Goal: Subscribe to service/newsletter

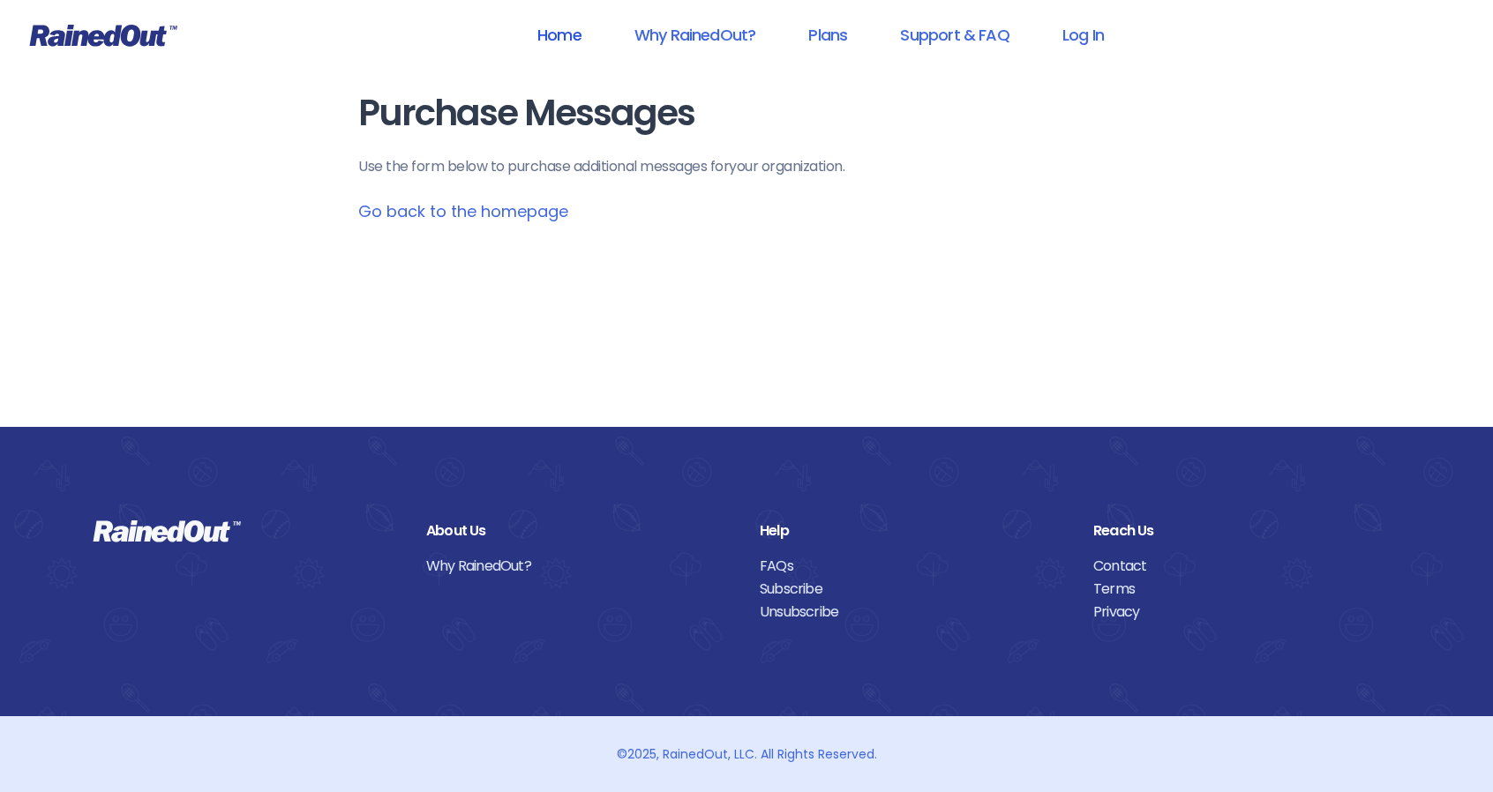
click at [552, 33] on link "Home" at bounding box center [559, 35] width 90 height 40
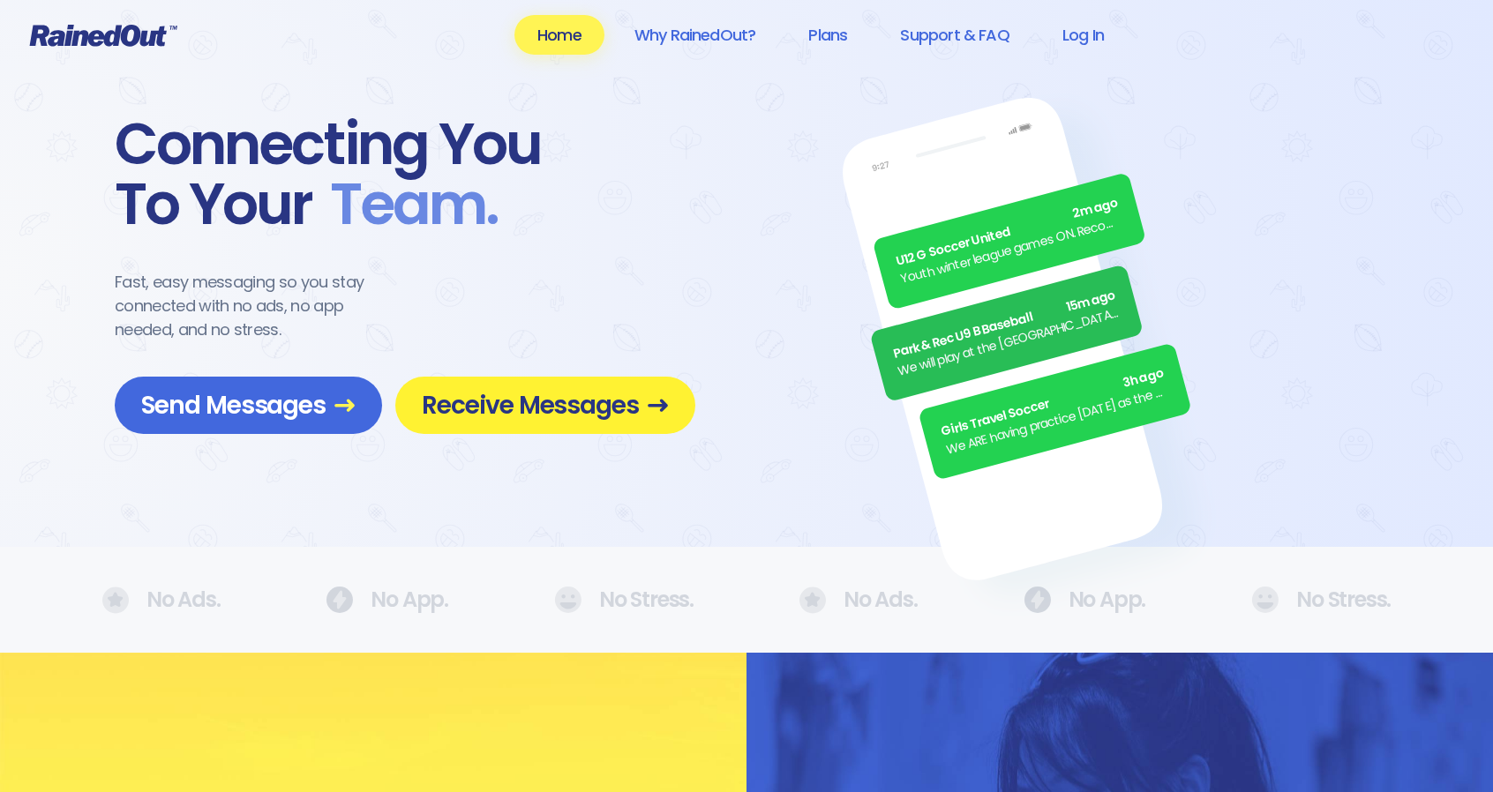
click at [474, 411] on span "Receive Messages" at bounding box center [545, 405] width 247 height 31
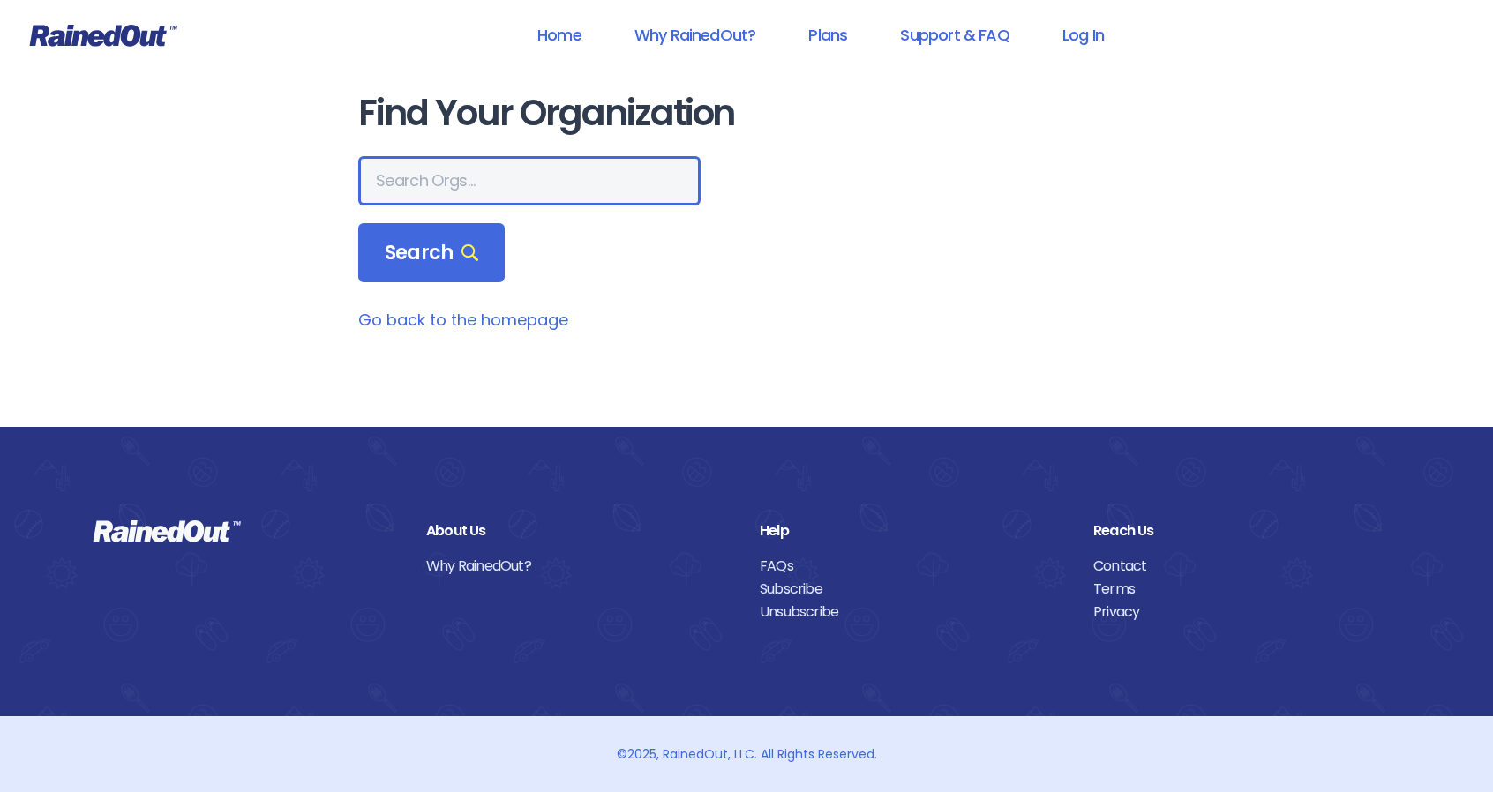
click at [452, 188] on input "text" at bounding box center [529, 180] width 342 height 49
type input "san marcos"
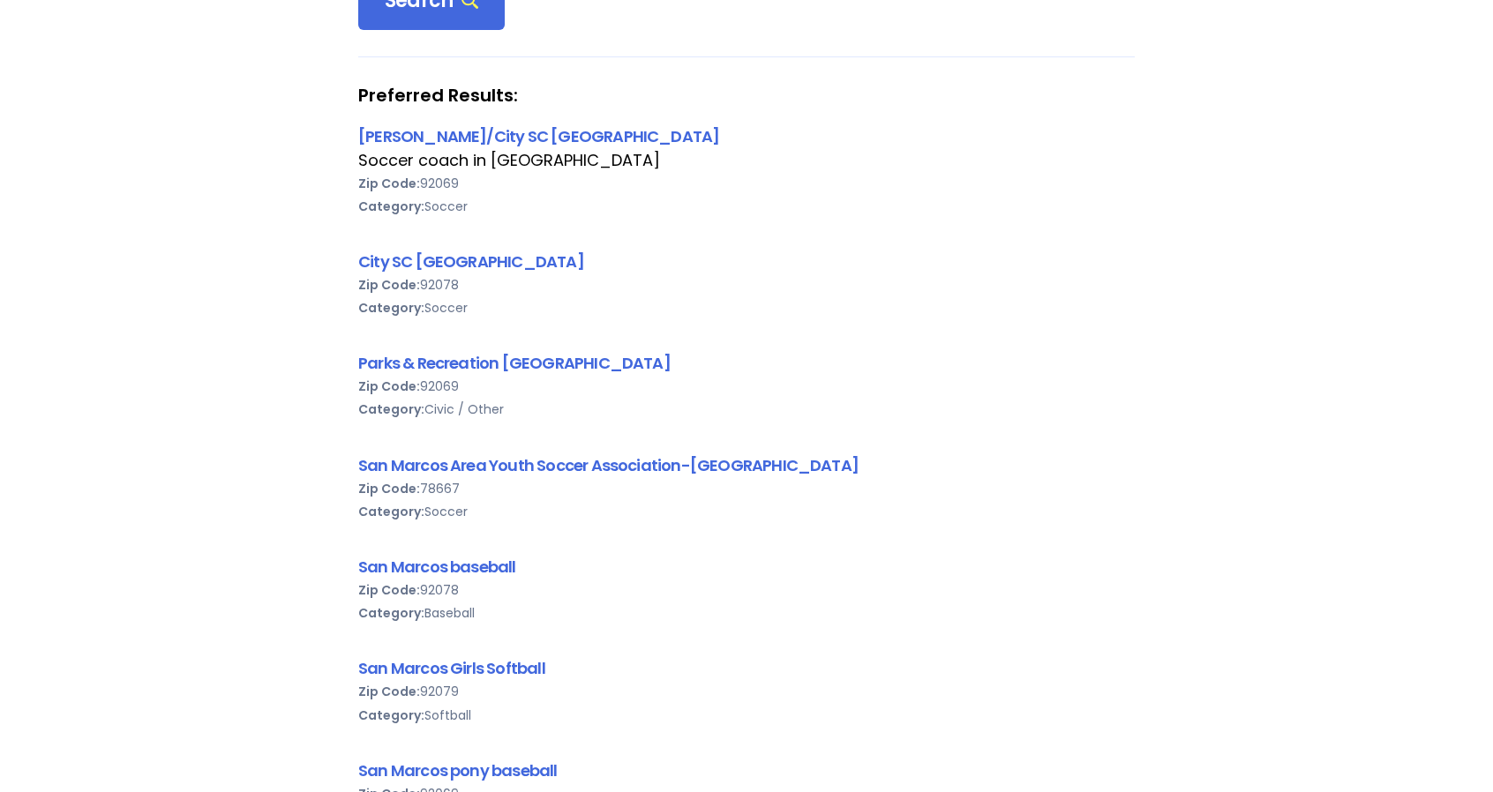
scroll to position [266, 0]
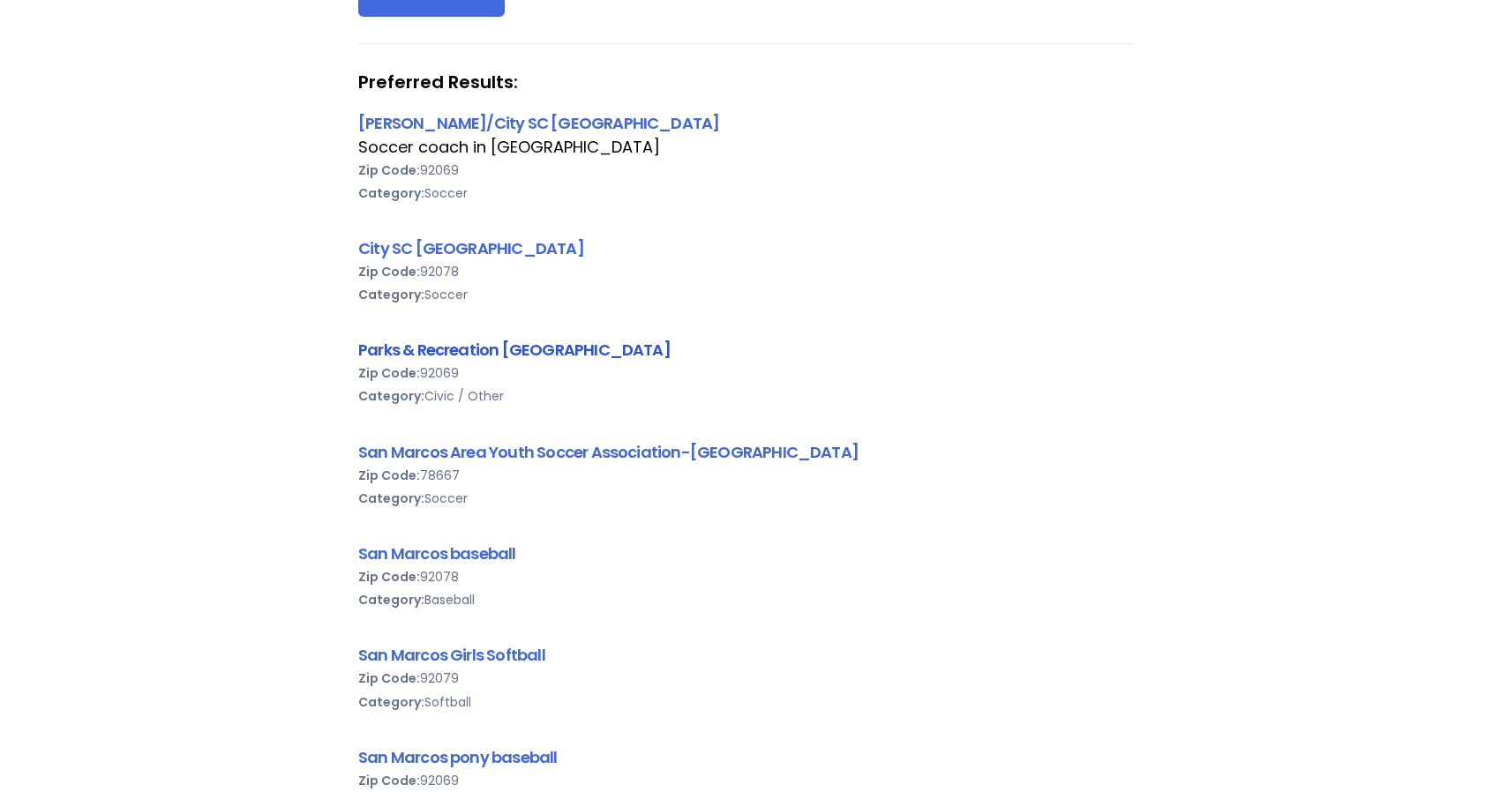
click at [395, 350] on link "Parks & Recreation [GEOGRAPHIC_DATA]" at bounding box center [514, 350] width 312 height 22
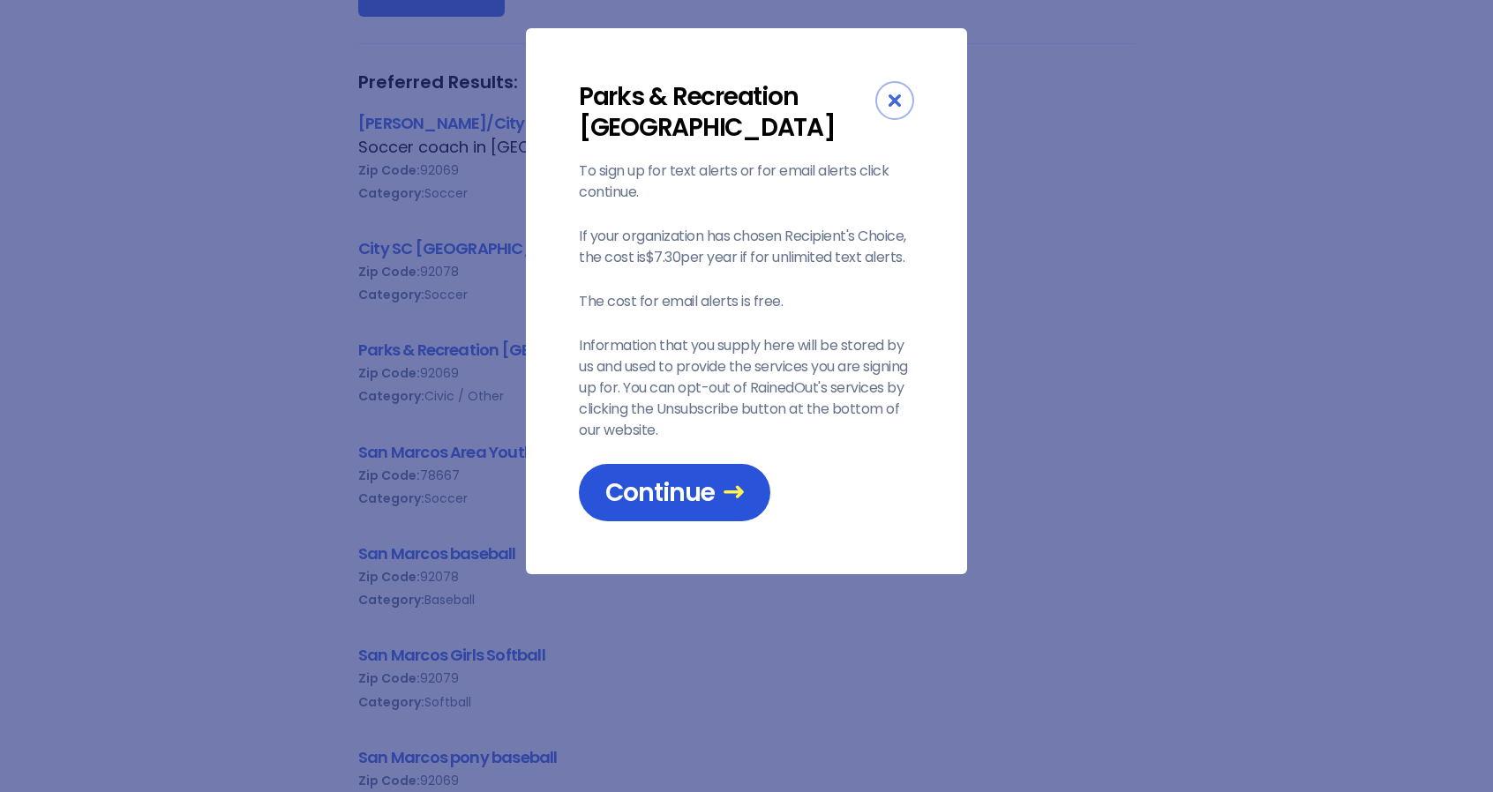
click at [662, 494] on span "Continue" at bounding box center [674, 492] width 138 height 31
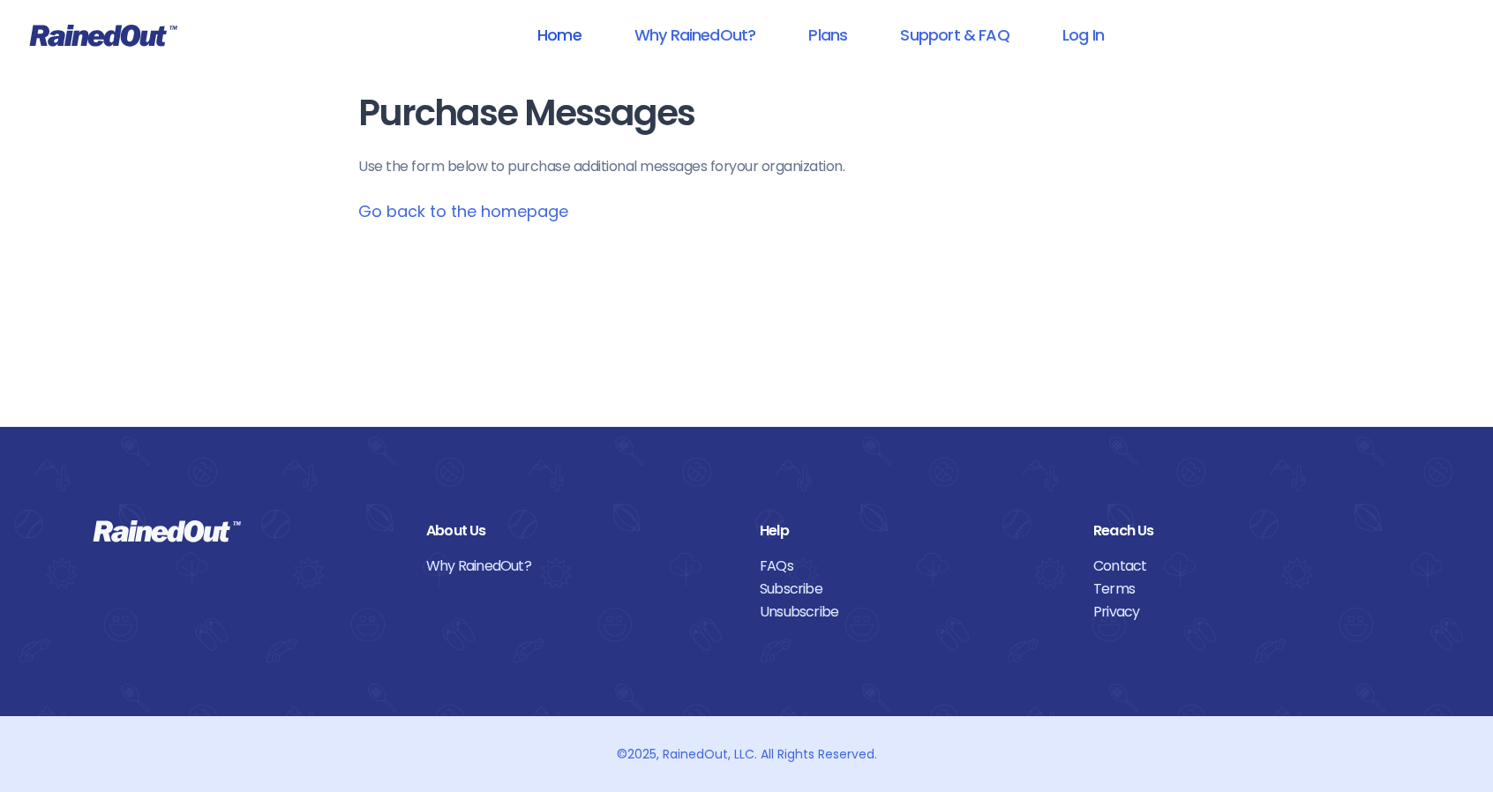
click at [568, 32] on link "Home" at bounding box center [559, 35] width 90 height 40
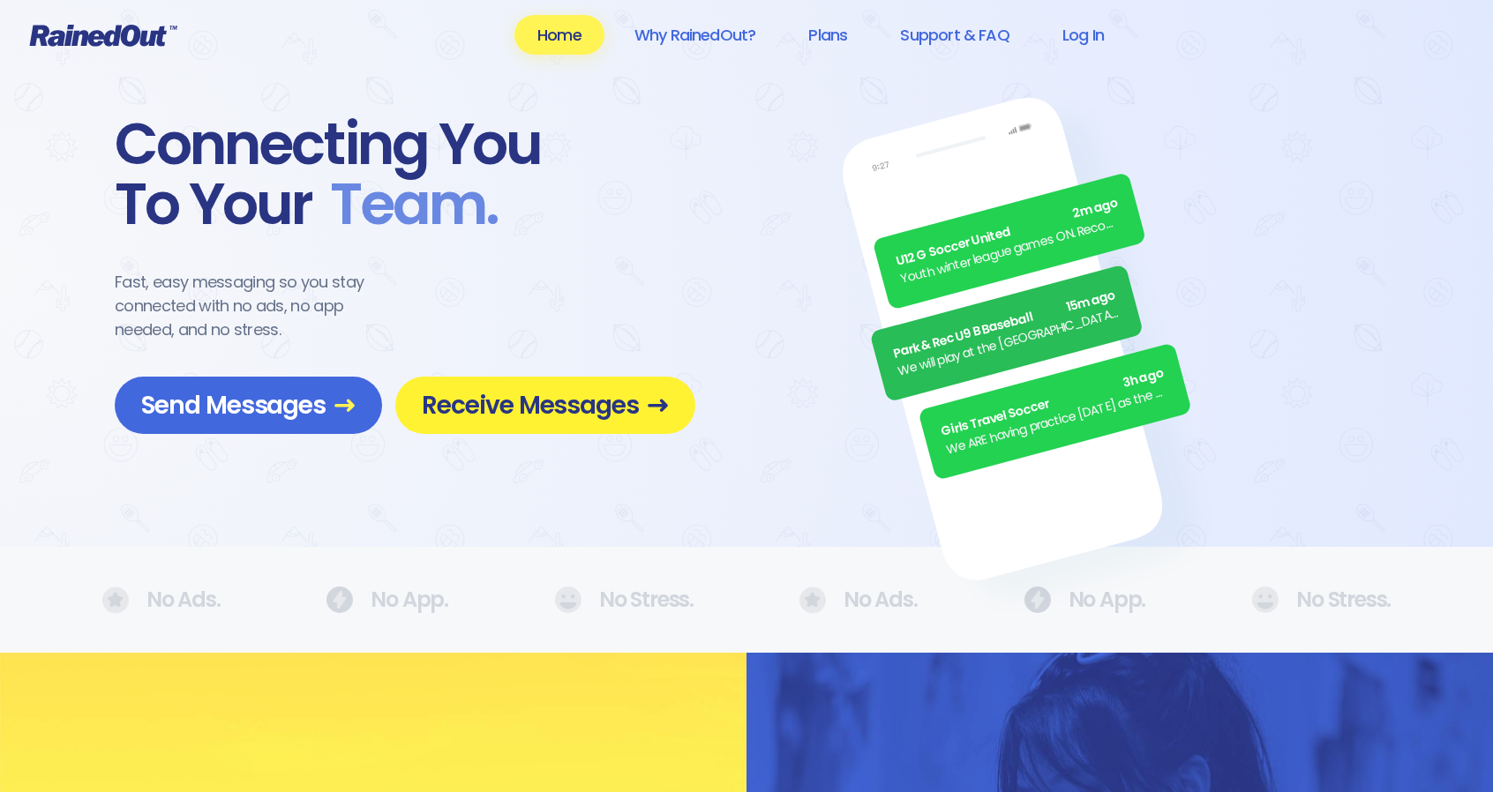
click at [502, 423] on link "Receive Messages" at bounding box center [545, 405] width 300 height 57
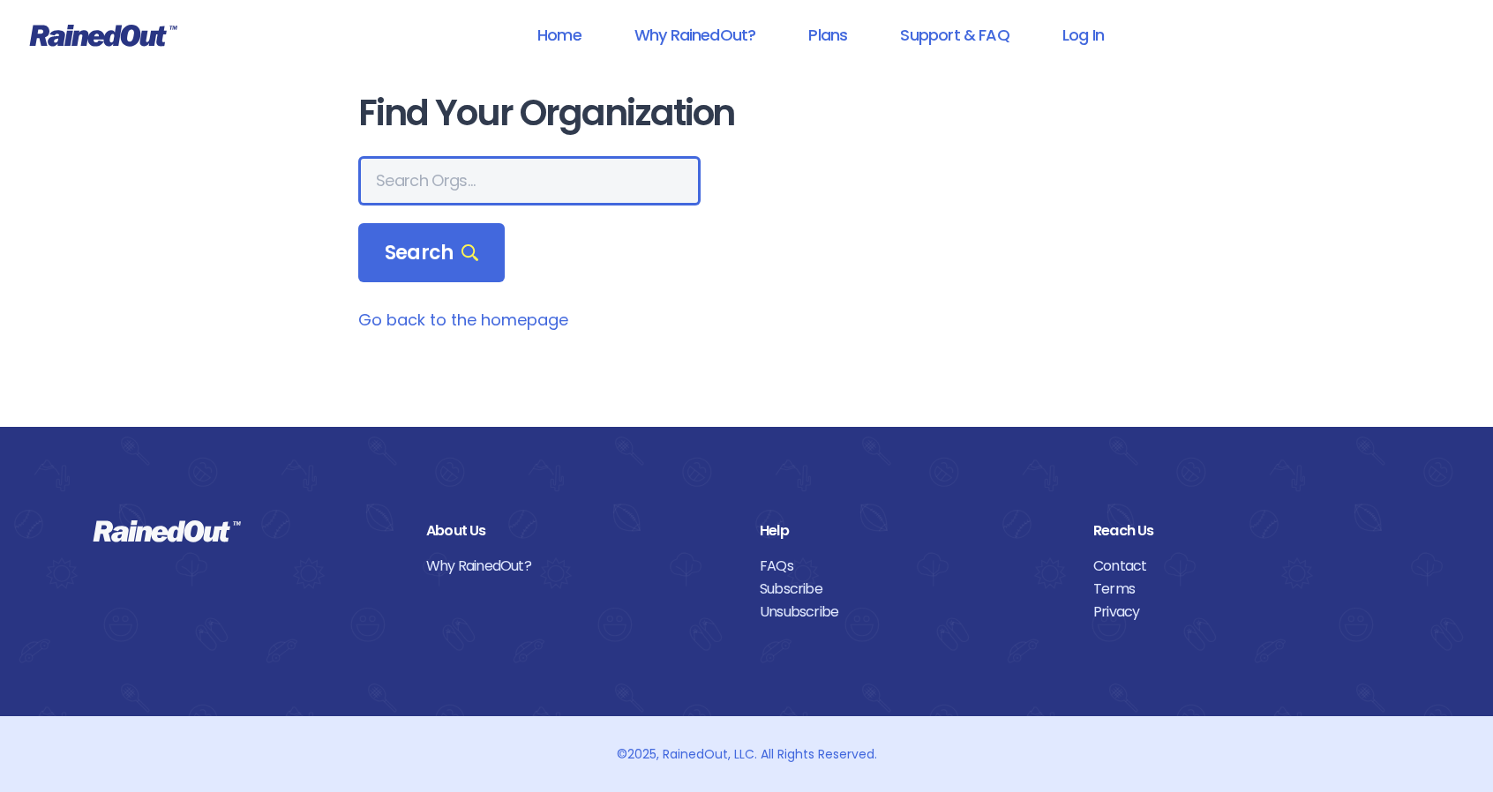
click at [466, 175] on input "text" at bounding box center [529, 180] width 342 height 49
type input "s"
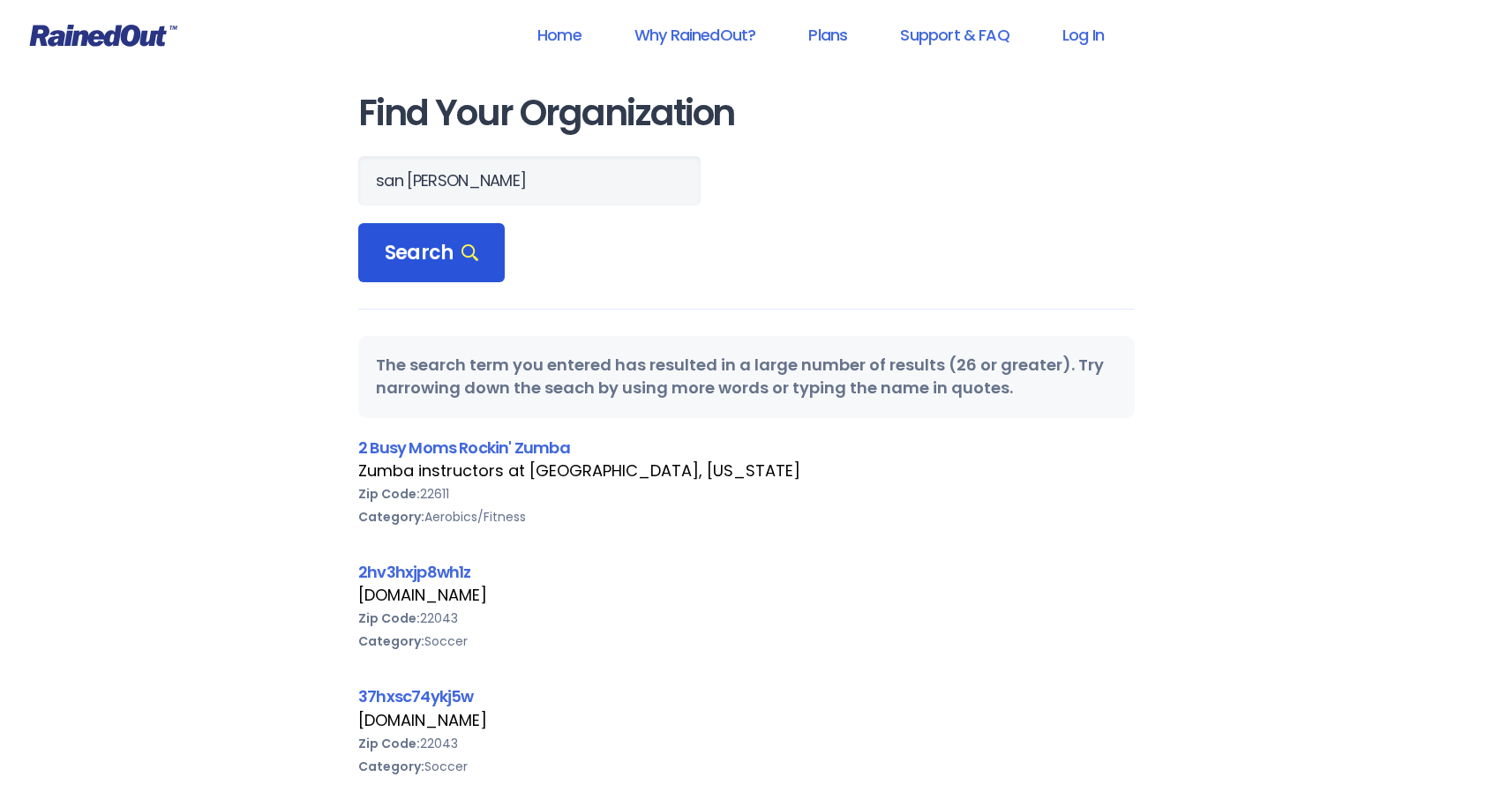
click at [423, 243] on span "Search" at bounding box center [432, 253] width 94 height 25
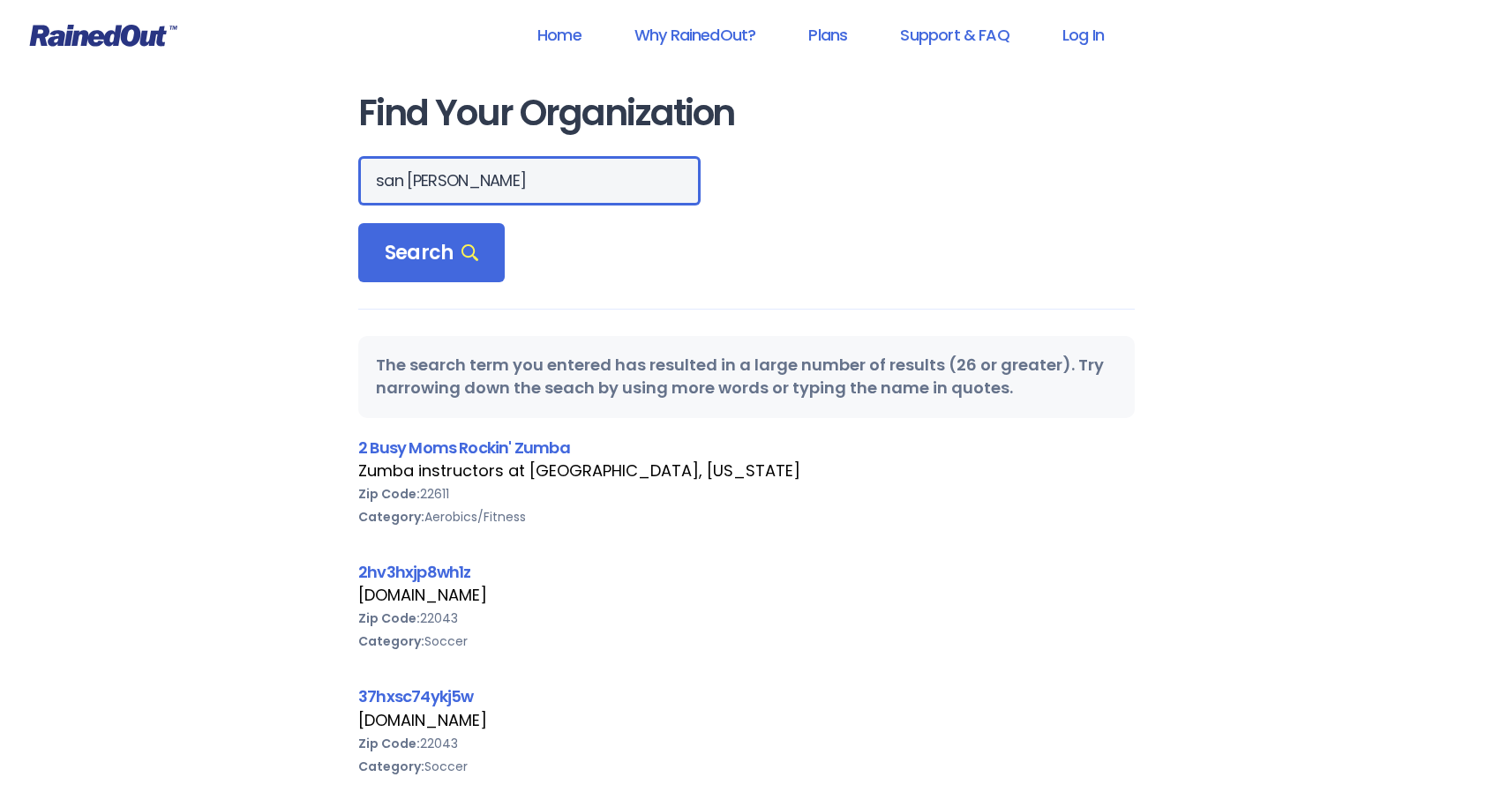
click at [531, 173] on input "san [PERSON_NAME]" at bounding box center [529, 180] width 342 height 49
type input "san marcos"
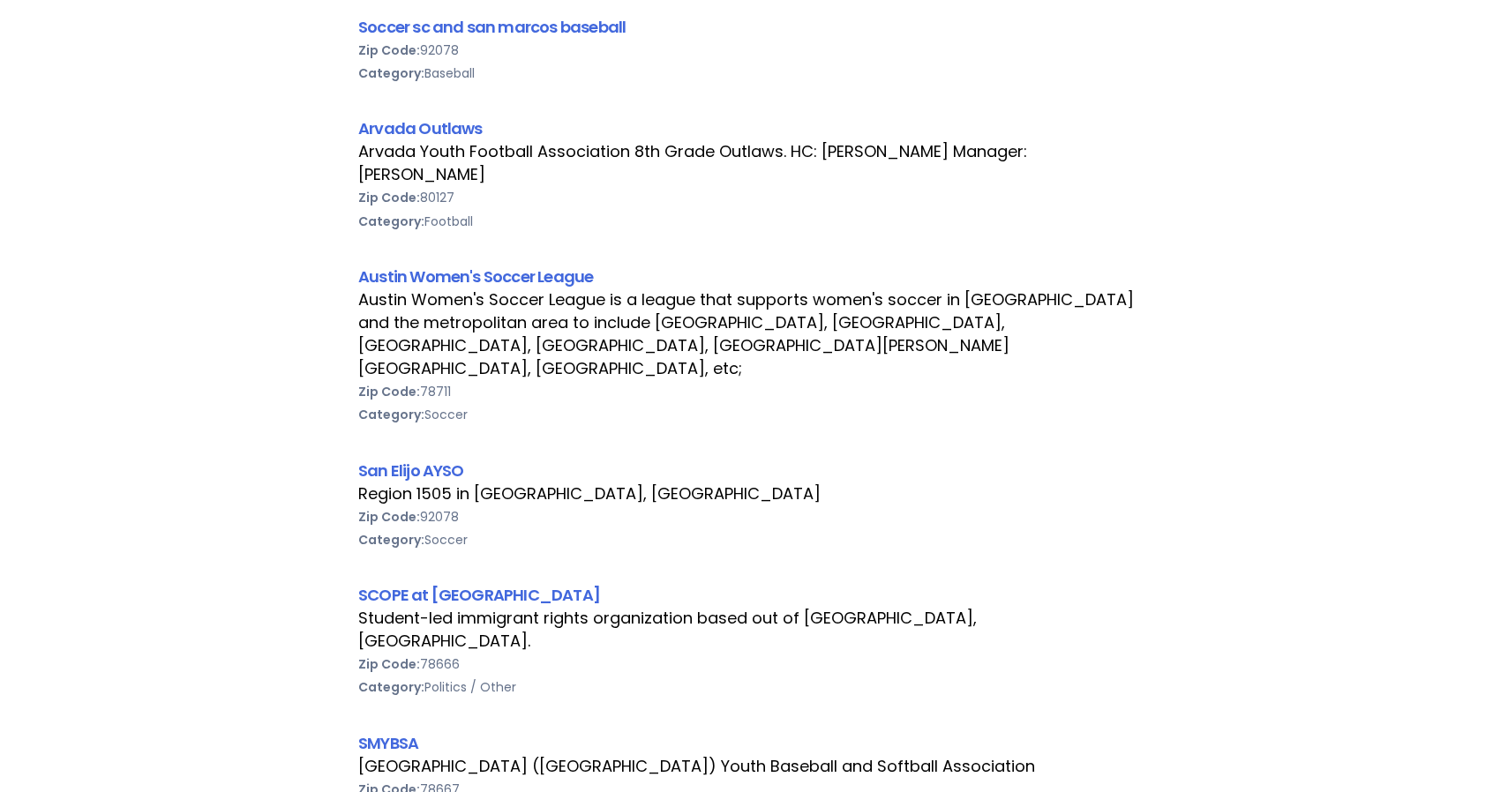
scroll to position [1550, 0]
click at [425, 460] on link "San Elijo AYSO" at bounding box center [411, 471] width 106 height 22
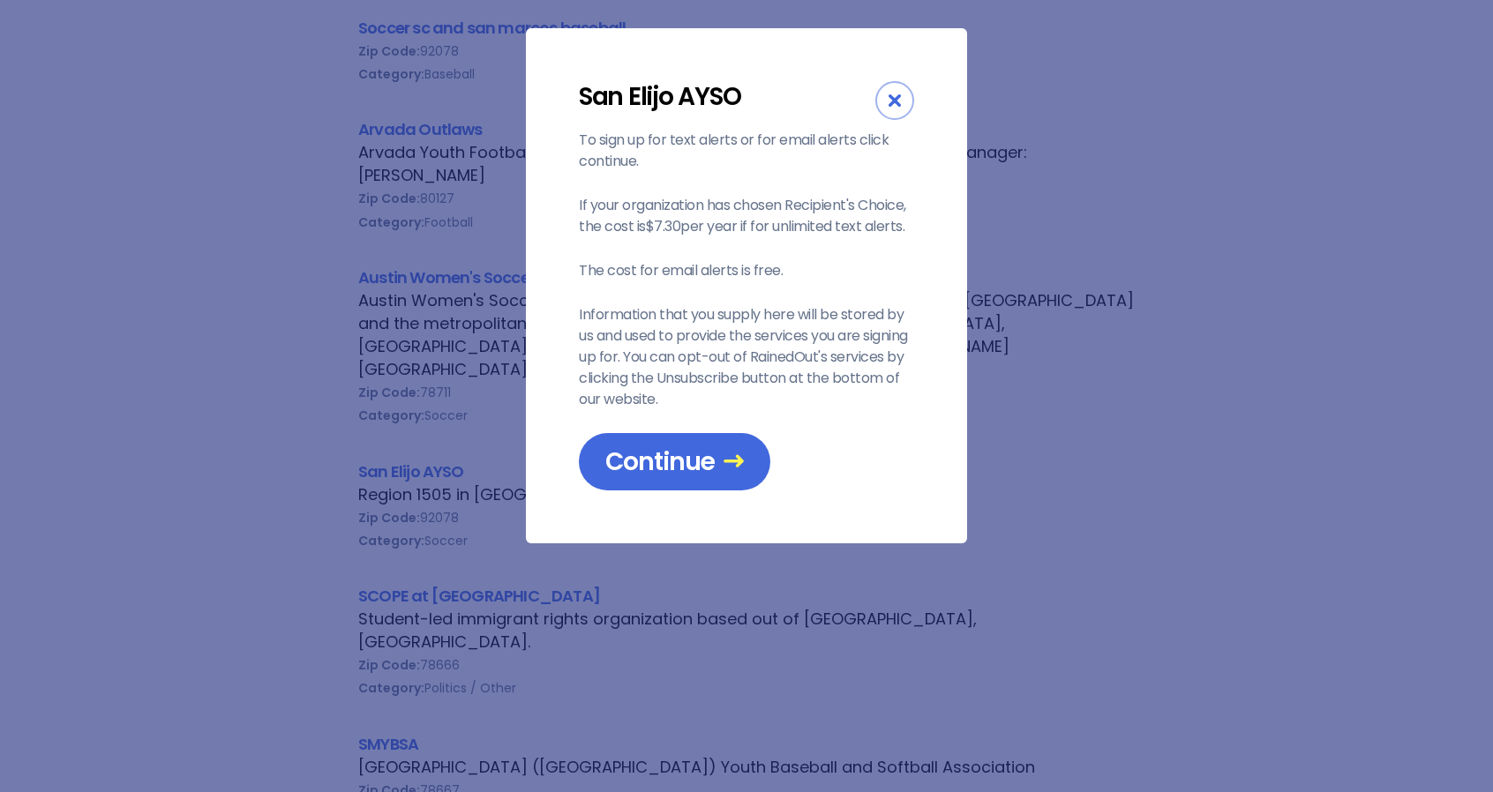
click at [896, 91] on div "Close" at bounding box center [894, 100] width 39 height 39
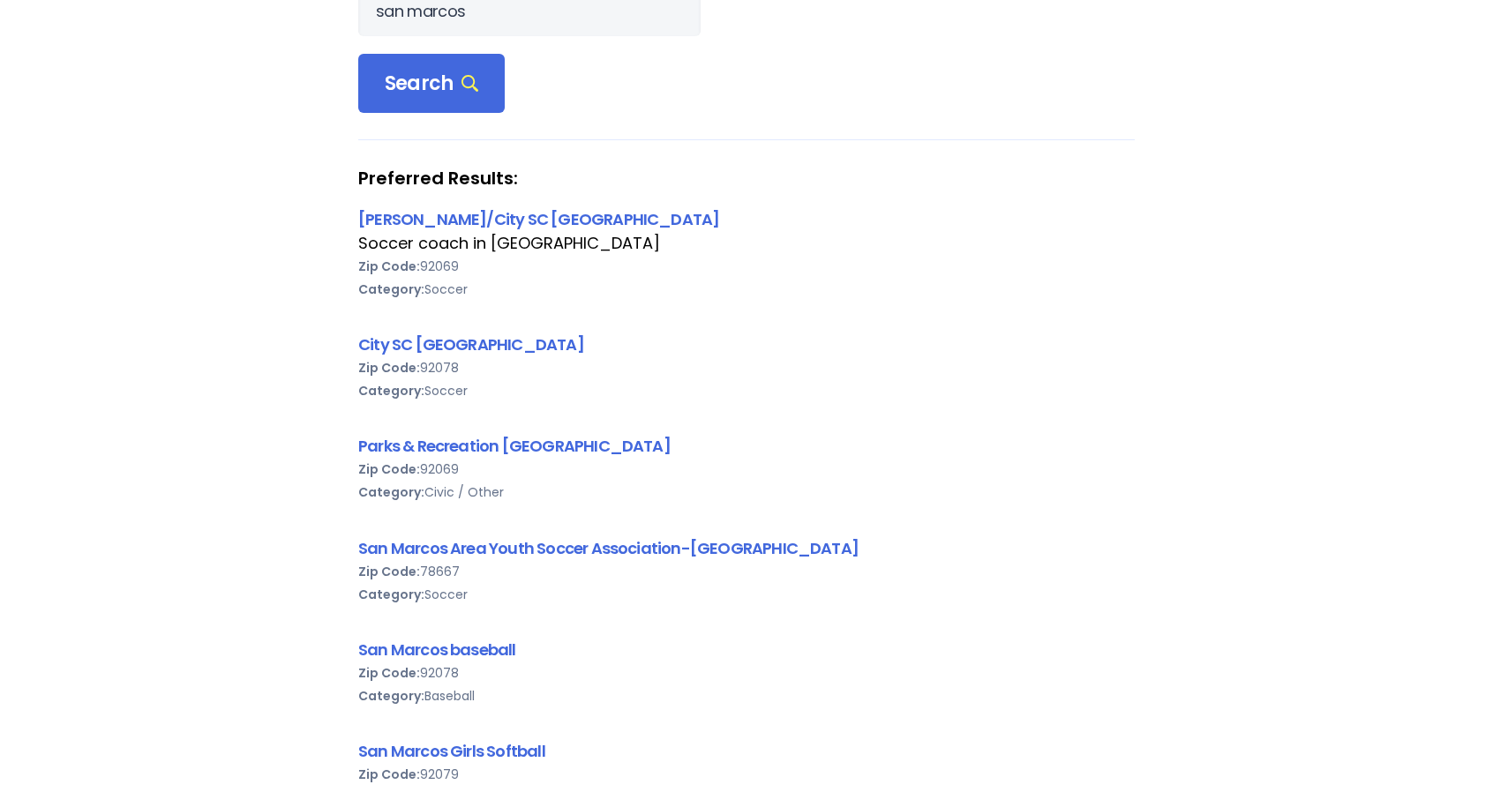
scroll to position [163, 0]
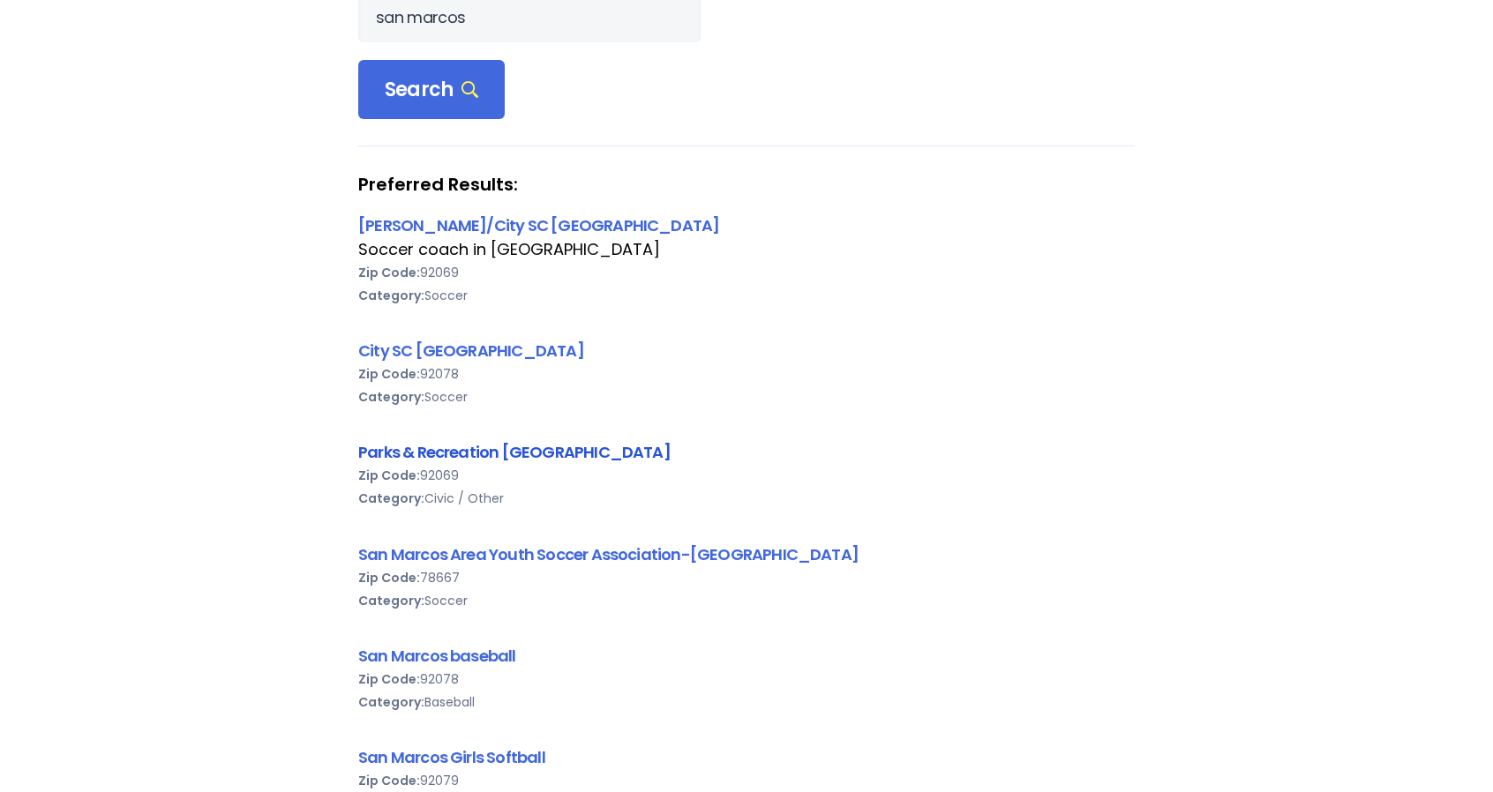
click at [395, 451] on link "Parks & Recreation [GEOGRAPHIC_DATA]" at bounding box center [514, 452] width 312 height 22
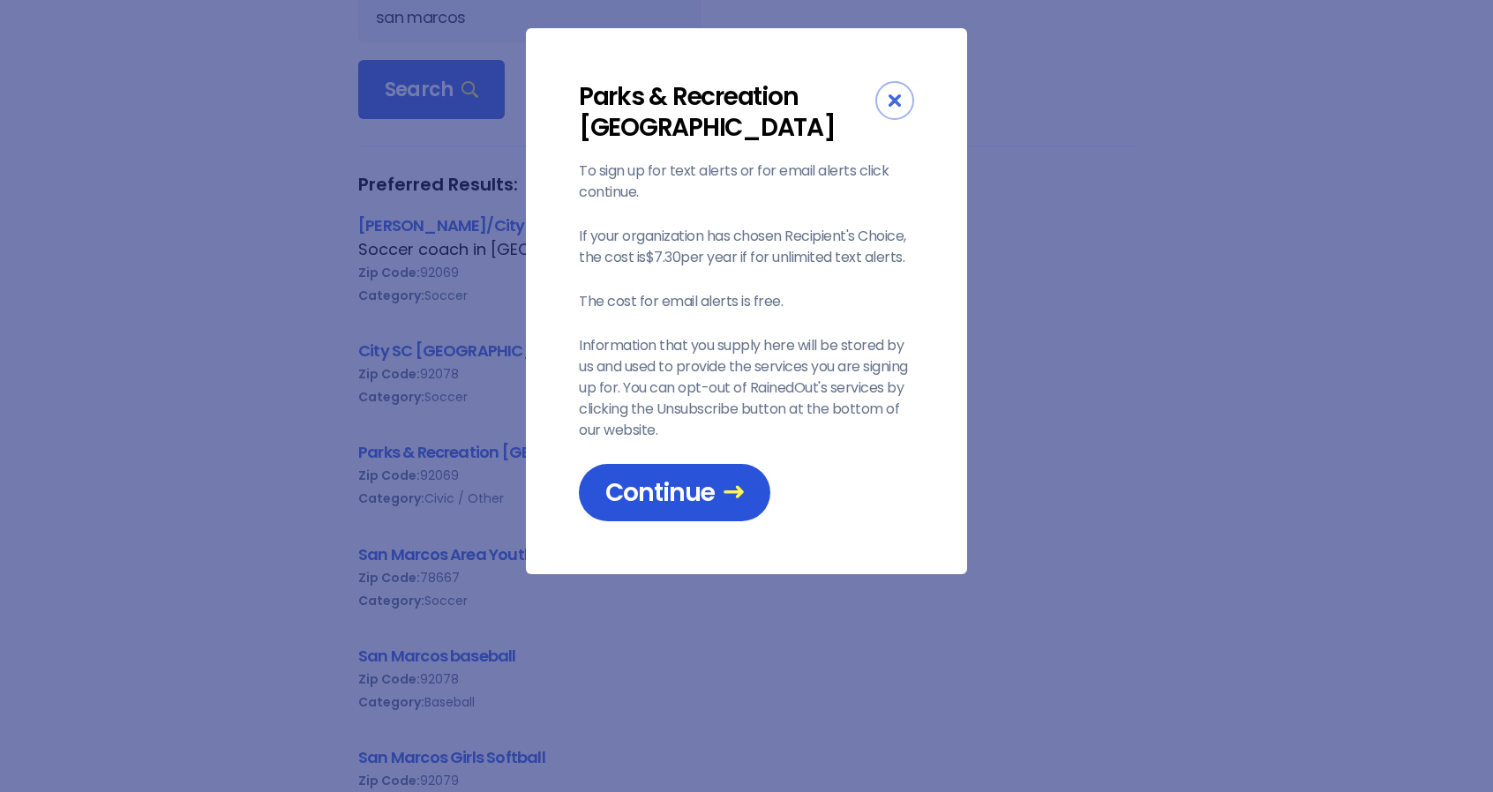
click at [617, 488] on span "Continue" at bounding box center [674, 492] width 138 height 31
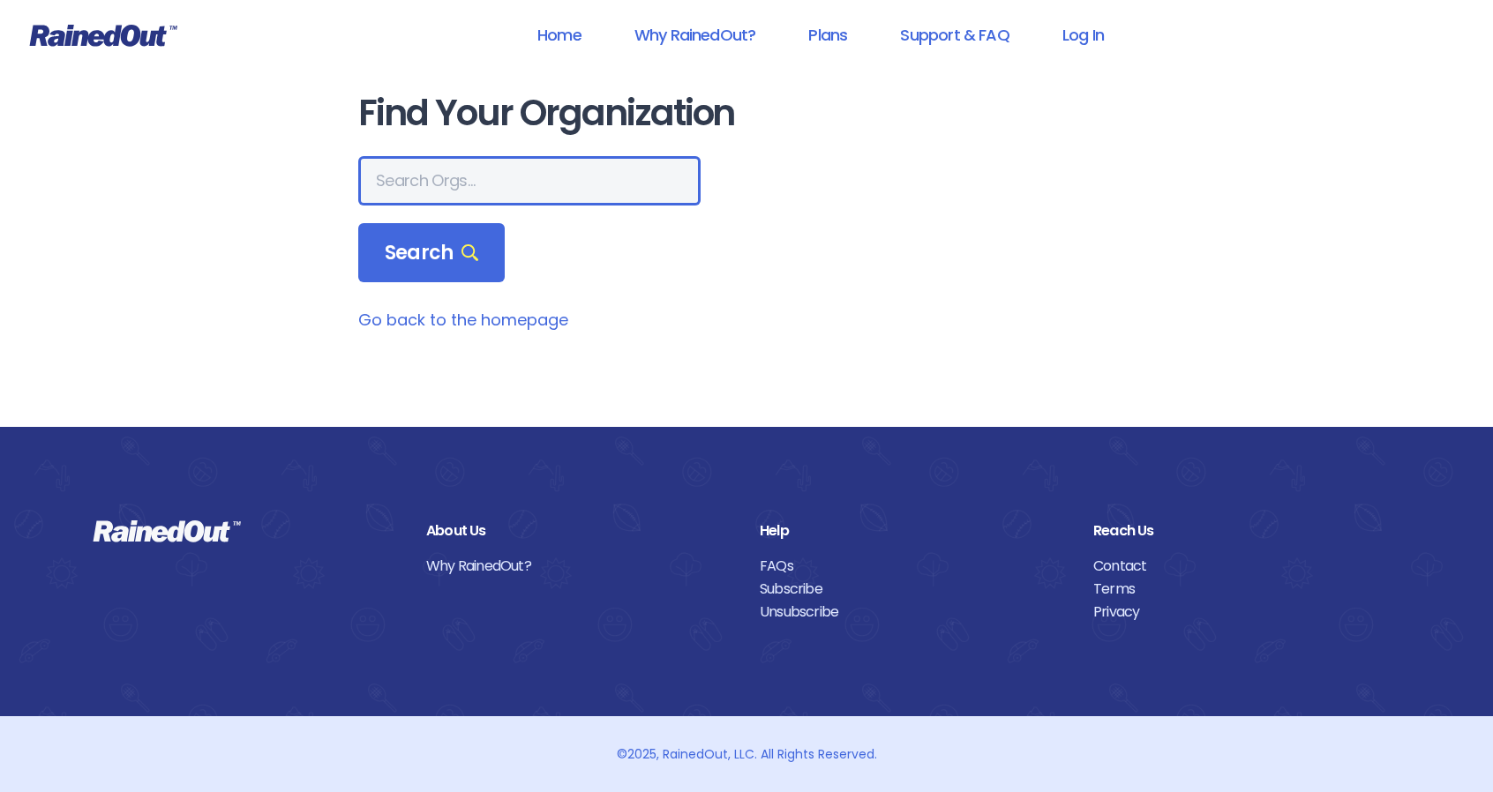
click at [409, 168] on input "text" at bounding box center [529, 180] width 342 height 49
type input "san elijo ayso"
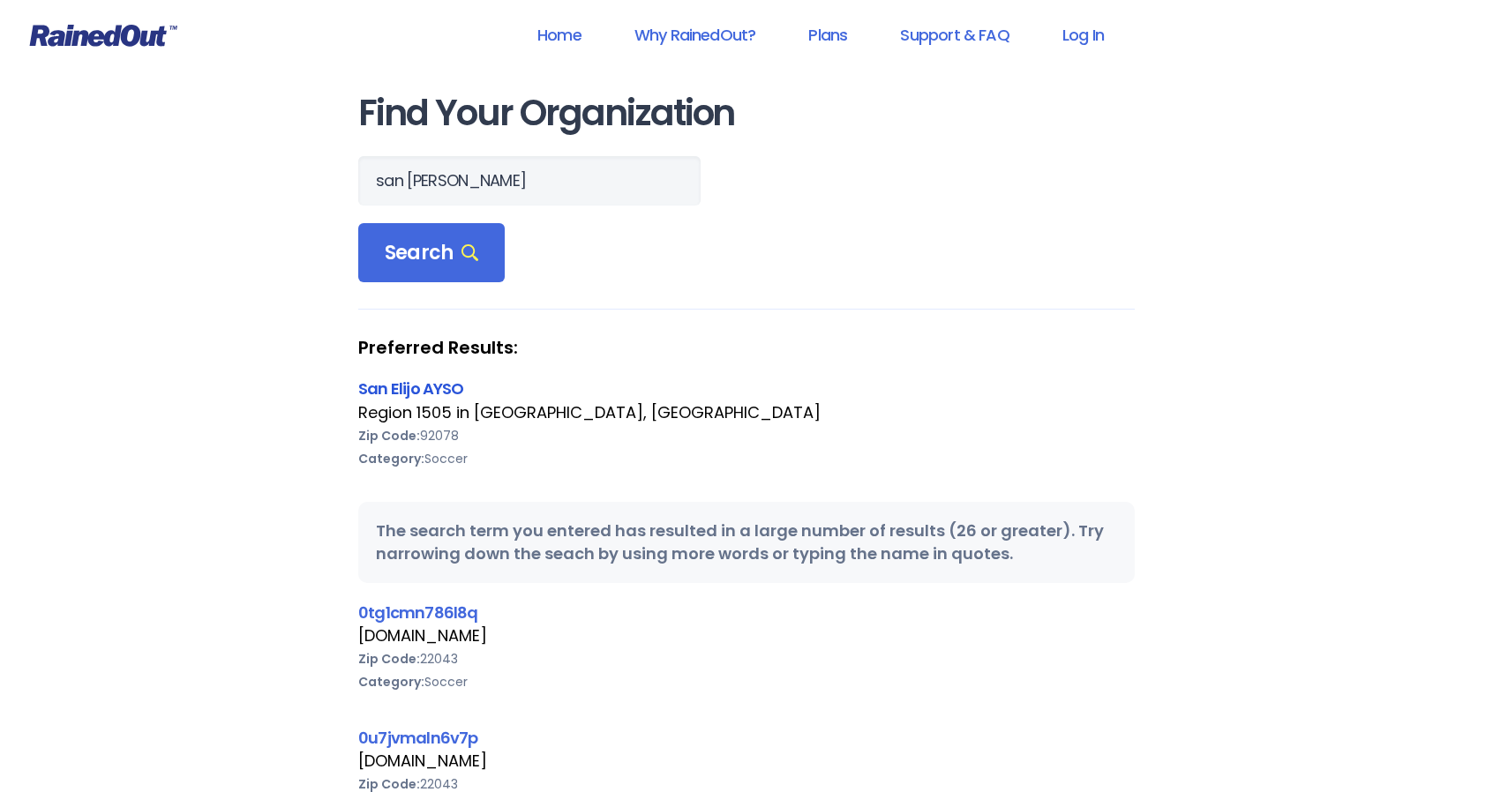
click at [396, 389] on link "San Elijo AYSO" at bounding box center [411, 389] width 106 height 22
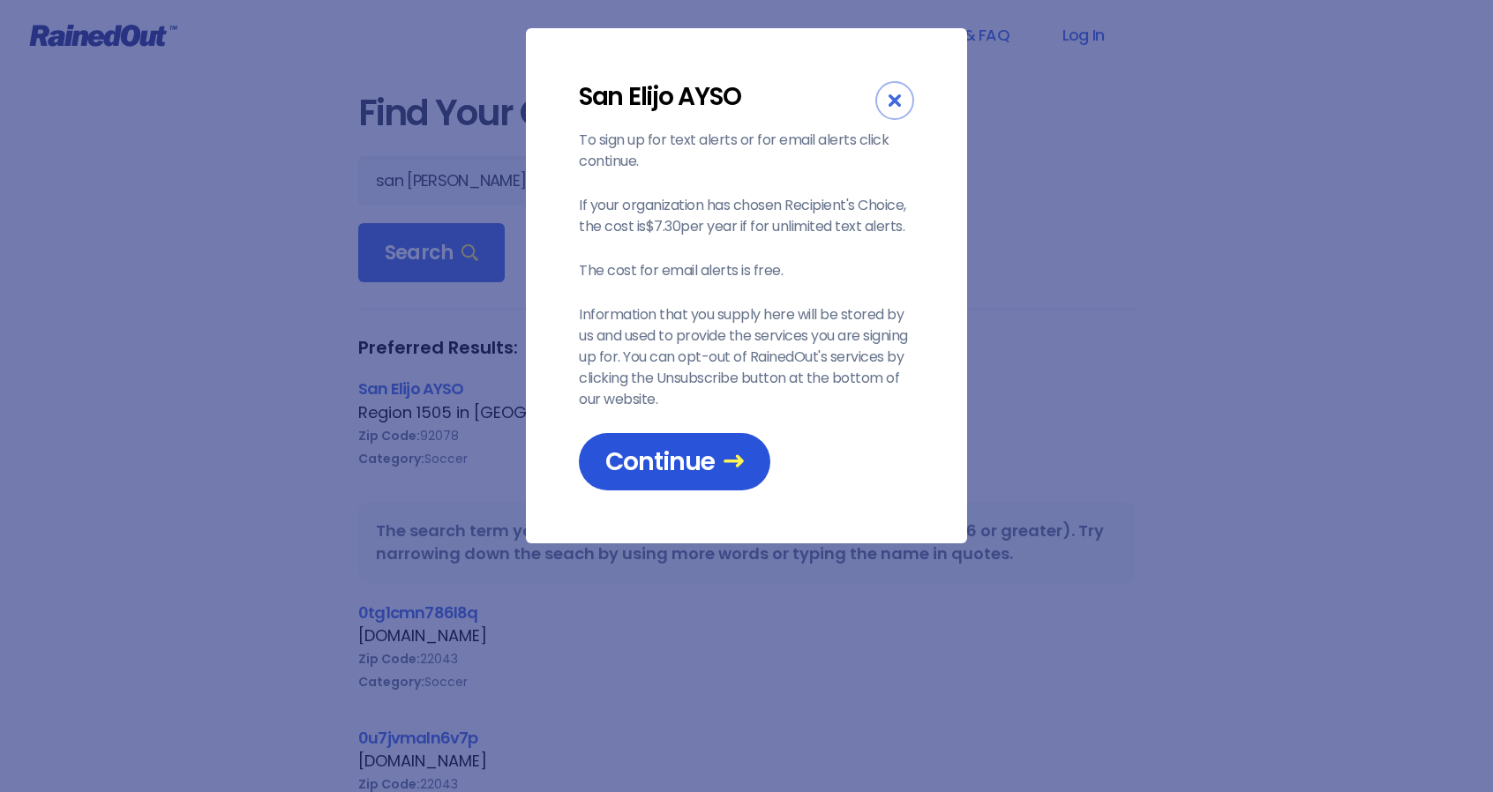
click at [681, 462] on span "Continue" at bounding box center [674, 461] width 138 height 31
